Goal: Find specific page/section: Find specific page/section

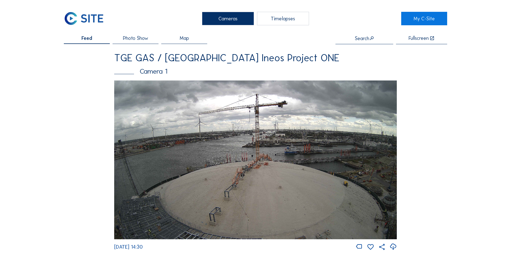
scroll to position [592, 0]
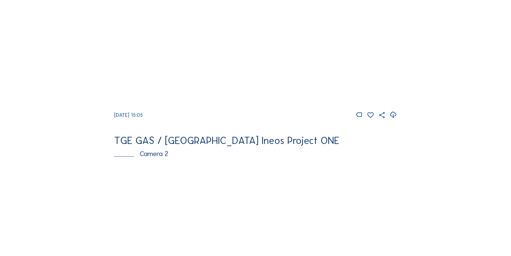
scroll to position [83, 0]
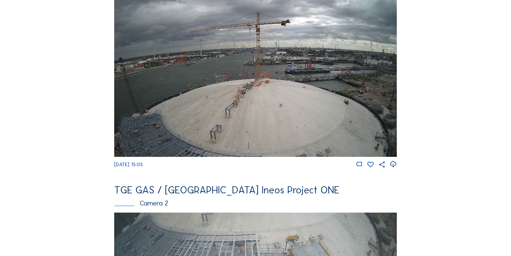
click at [395, 168] on icon at bounding box center [392, 164] width 7 height 9
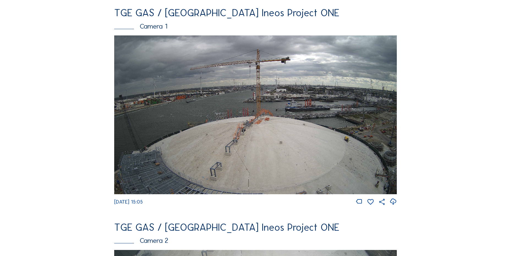
scroll to position [55, 0]
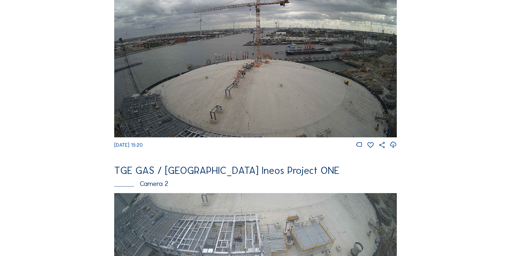
scroll to position [220, 0]
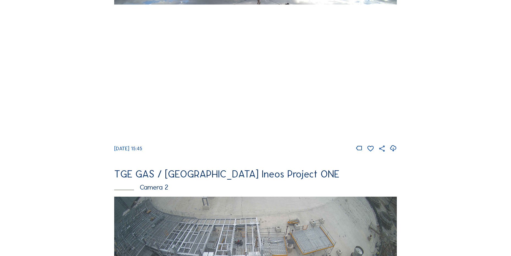
scroll to position [55, 0]
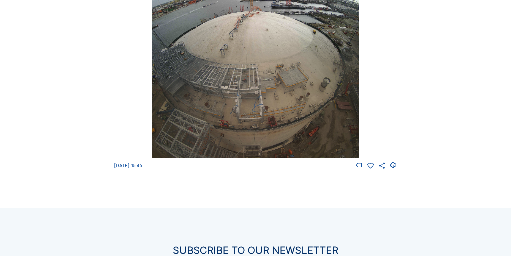
scroll to position [798, 0]
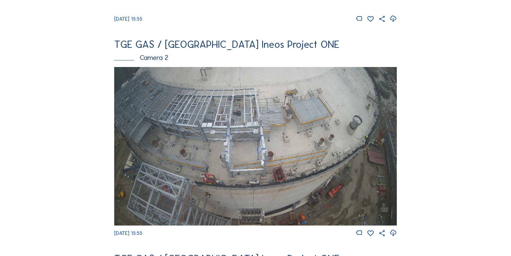
scroll to position [248, 0]
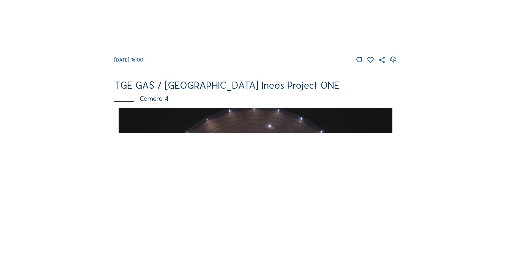
scroll to position [264, 0]
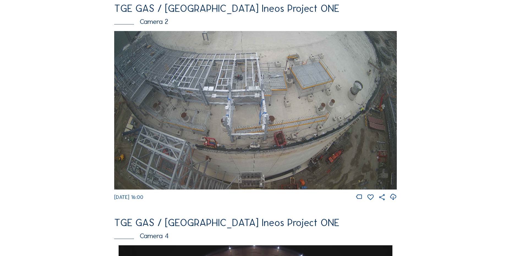
click at [303, 121] on img at bounding box center [255, 110] width 283 height 159
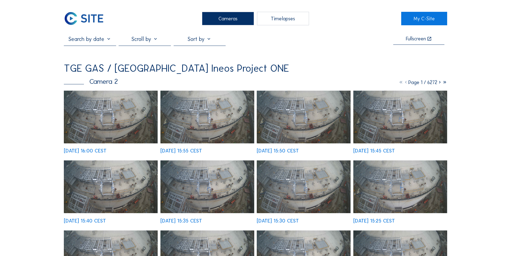
click at [95, 39] on input "text" at bounding box center [90, 39] width 52 height 7
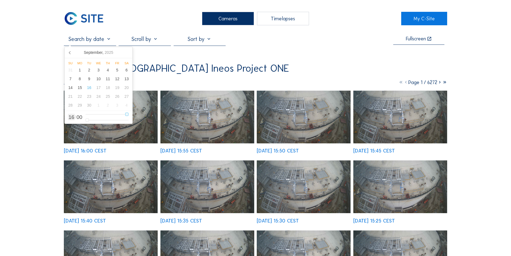
type input "15"
type input "16/09/2025 14:00"
type input "14"
type input "16/09/2025 13:00"
type input "13"
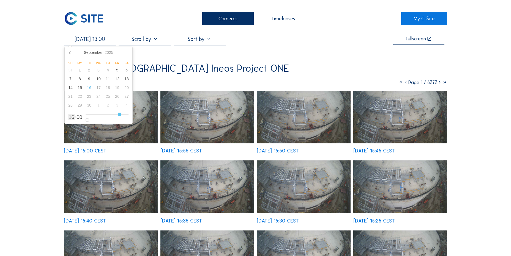
type input "16/09/2025 11:00"
type input "11"
type input "16/09/2025 08:00"
type input "8"
type input "16/09/2025 07:00"
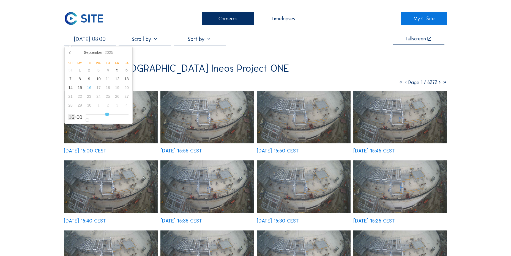
type input "7"
type input "16/09/2025 06:00"
type input "6"
type input "16/09/2025 05:00"
type input "5"
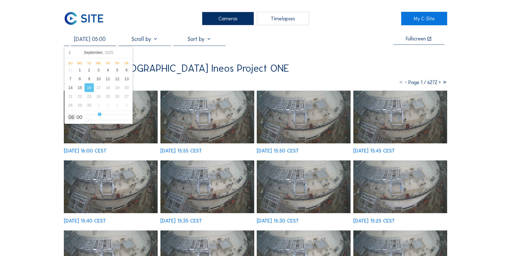
type input "16/09/2025 04:00"
type input "4"
type input "16/09/2025 03:00"
type input "3"
type input "16/09/2025 04:00"
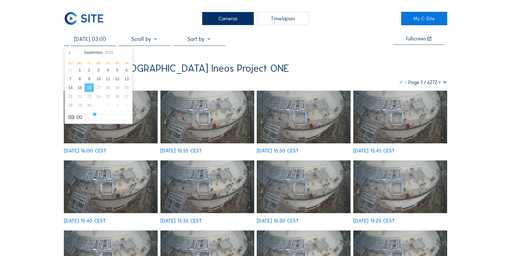
type input "4"
type input "16/09/2025 05:00"
type input "5"
type input "16/09/2025 06:00"
type input "6"
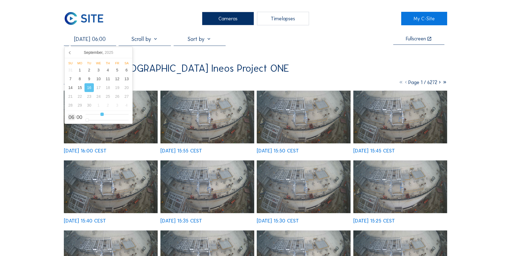
type input "16/09/2025 07:00"
drag, startPoint x: 126, startPoint y: 116, endPoint x: 105, endPoint y: 117, distance: 21.5
type input "7"
click at [105, 117] on input "range" at bounding box center [107, 114] width 43 height 5
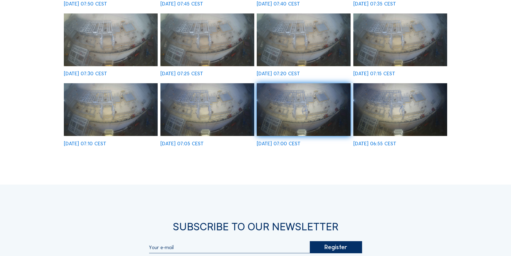
scroll to position [220, 0]
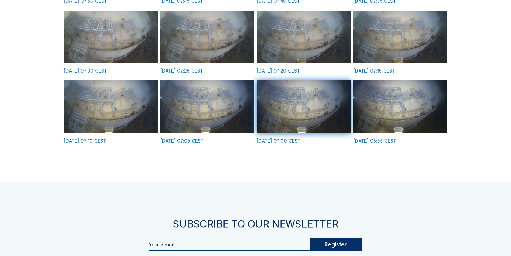
click at [298, 105] on img at bounding box center [304, 107] width 94 height 53
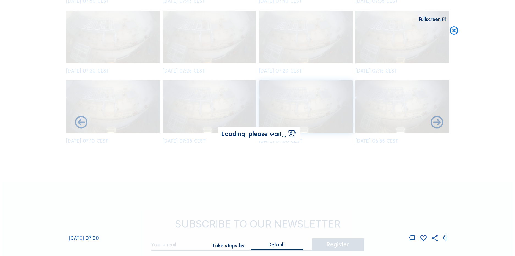
scroll to position [221, 0]
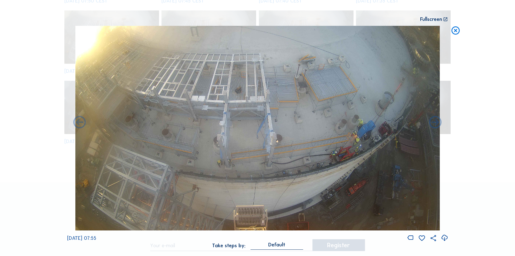
click at [453, 31] on icon at bounding box center [456, 31] width 10 height 10
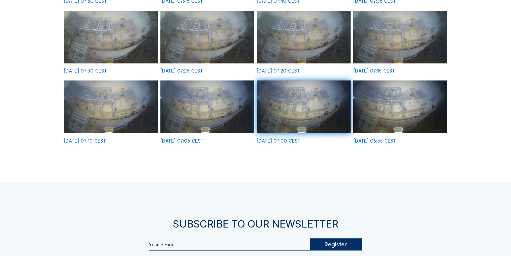
click at [484, 36] on div "Cameras Timelapses My C-Site 16/09/2025 07:00 Fullscreen TGE GAS / Antwerpen In…" at bounding box center [255, 82] width 511 height 605
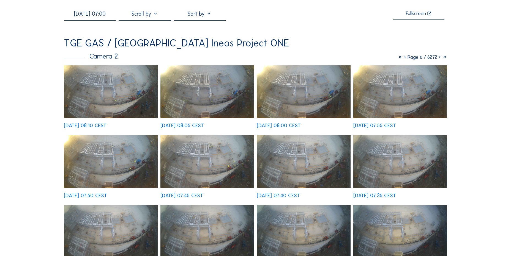
scroll to position [0, 0]
